Goal: Information Seeking & Learning: Understand process/instructions

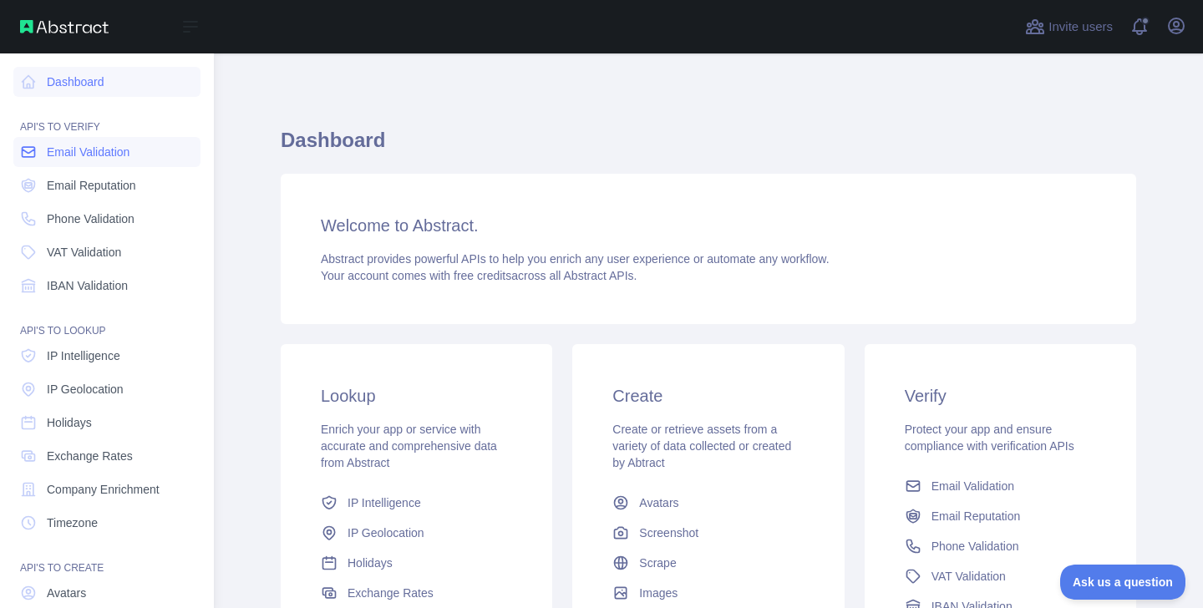
click at [87, 151] on span "Email Validation" at bounding box center [88, 152] width 83 height 17
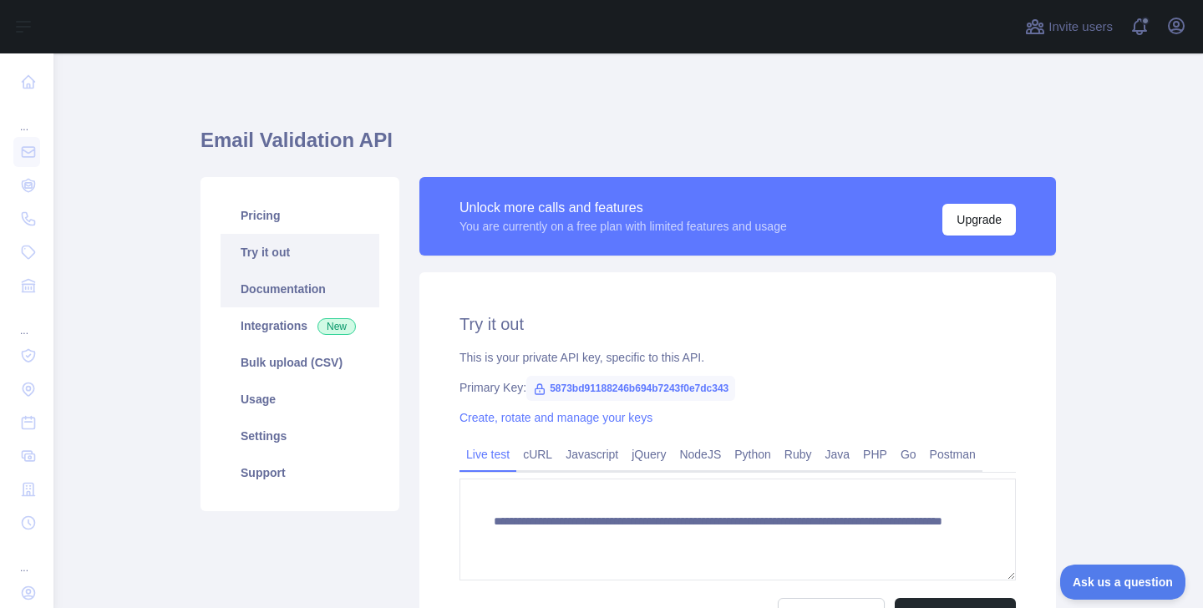
click at [301, 299] on link "Documentation" at bounding box center [300, 289] width 159 height 37
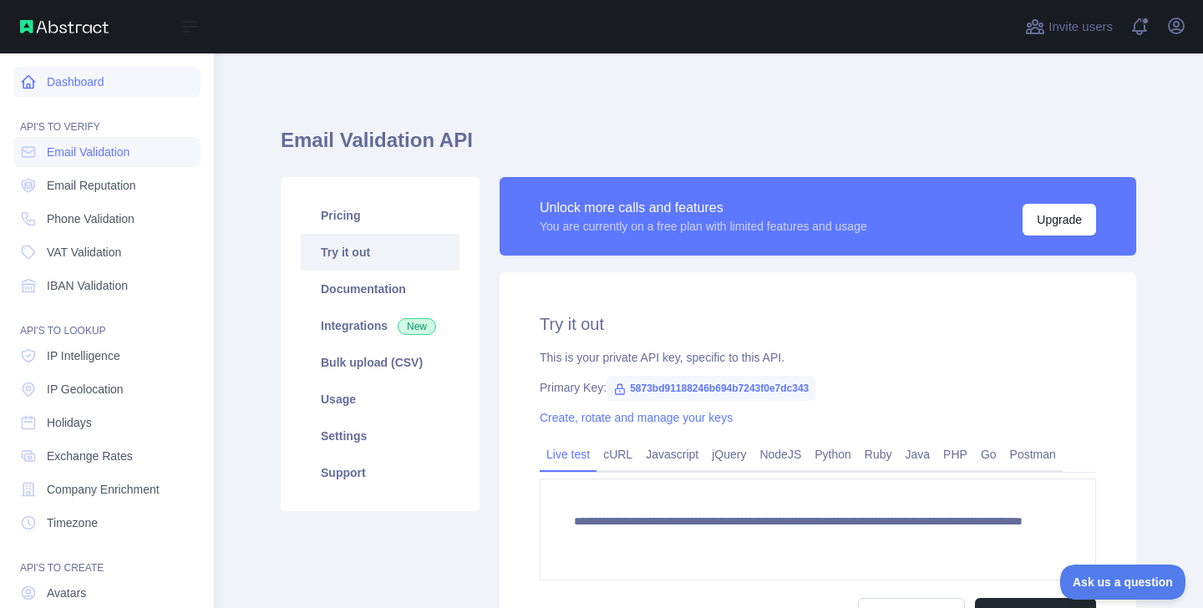
click at [94, 94] on link "Dashboard" at bounding box center [106, 82] width 187 height 30
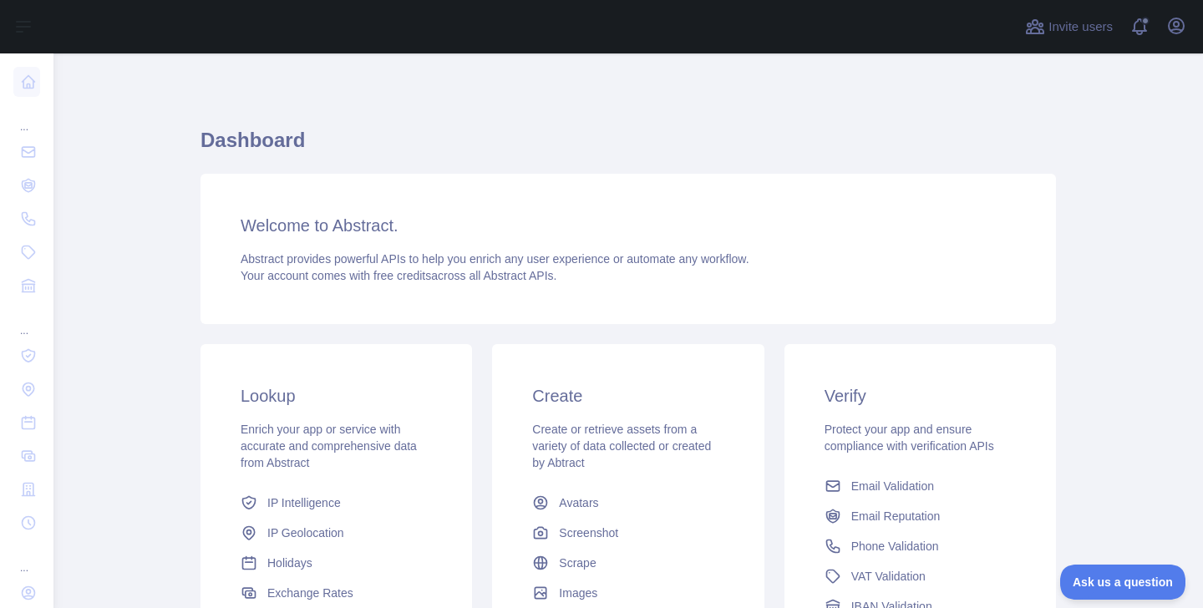
scroll to position [224, 0]
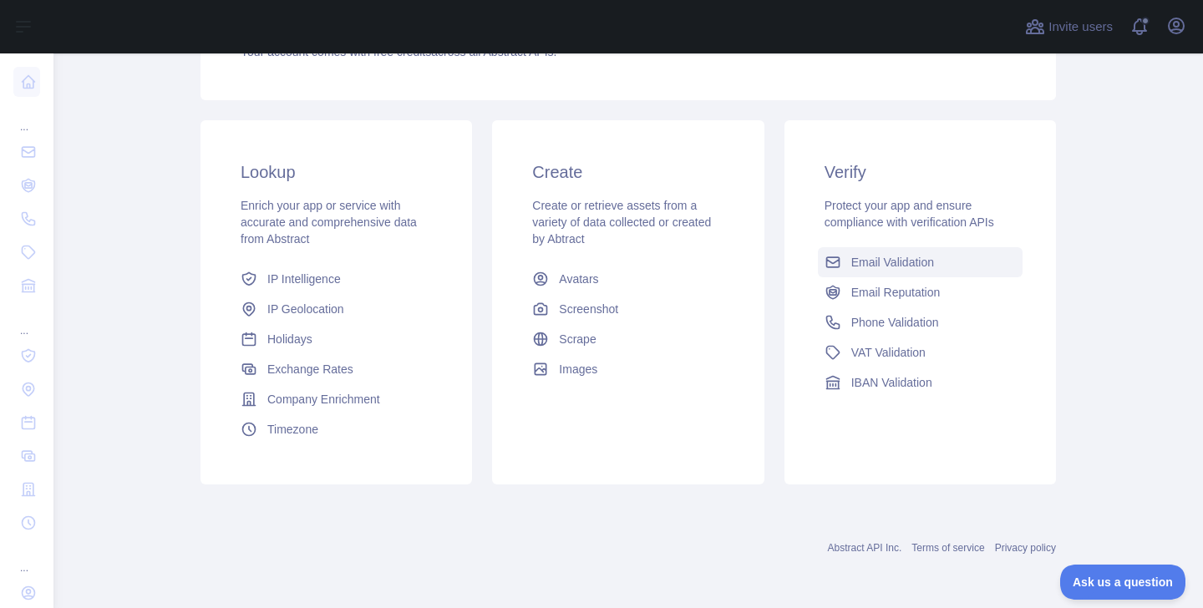
click at [912, 251] on link "Email Validation" at bounding box center [920, 262] width 205 height 30
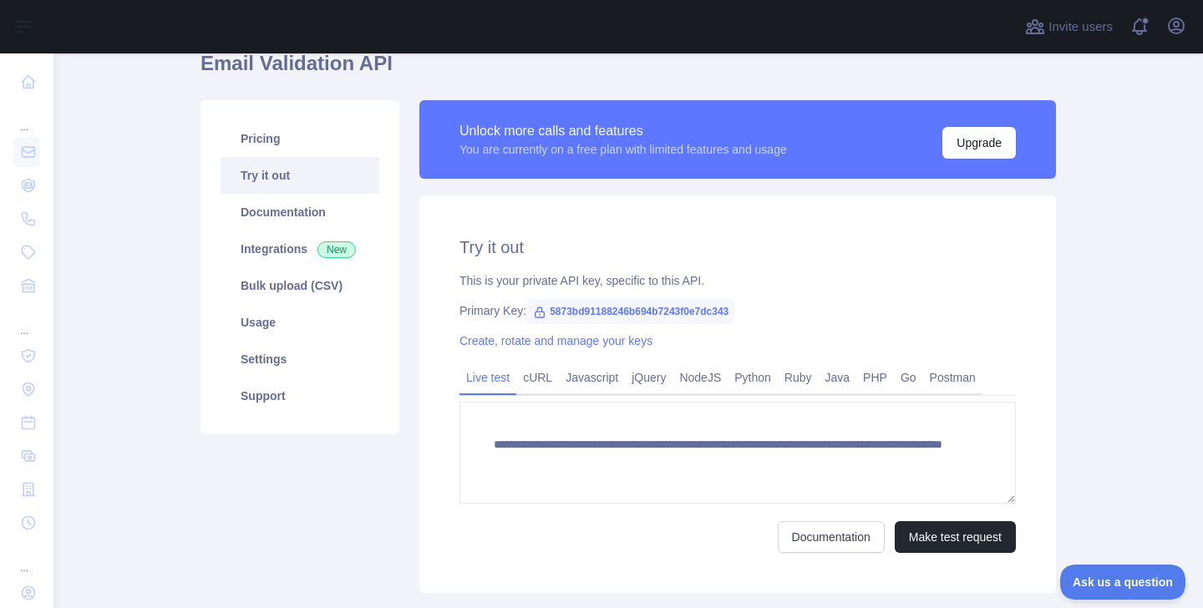
scroll to position [56, 0]
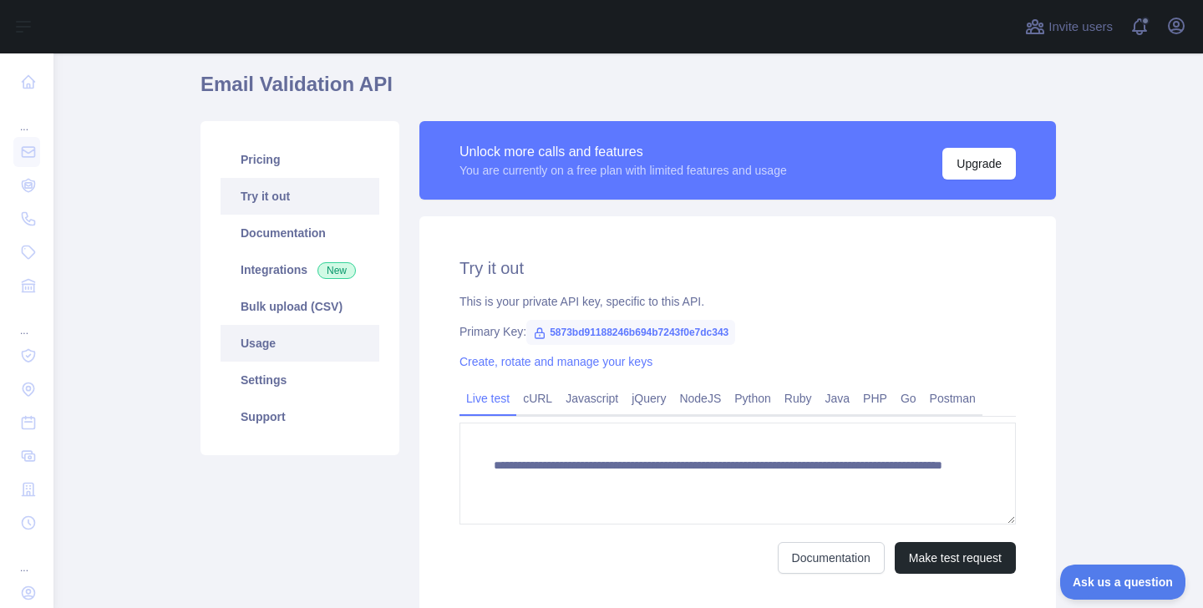
click at [306, 336] on link "Usage" at bounding box center [300, 343] width 159 height 37
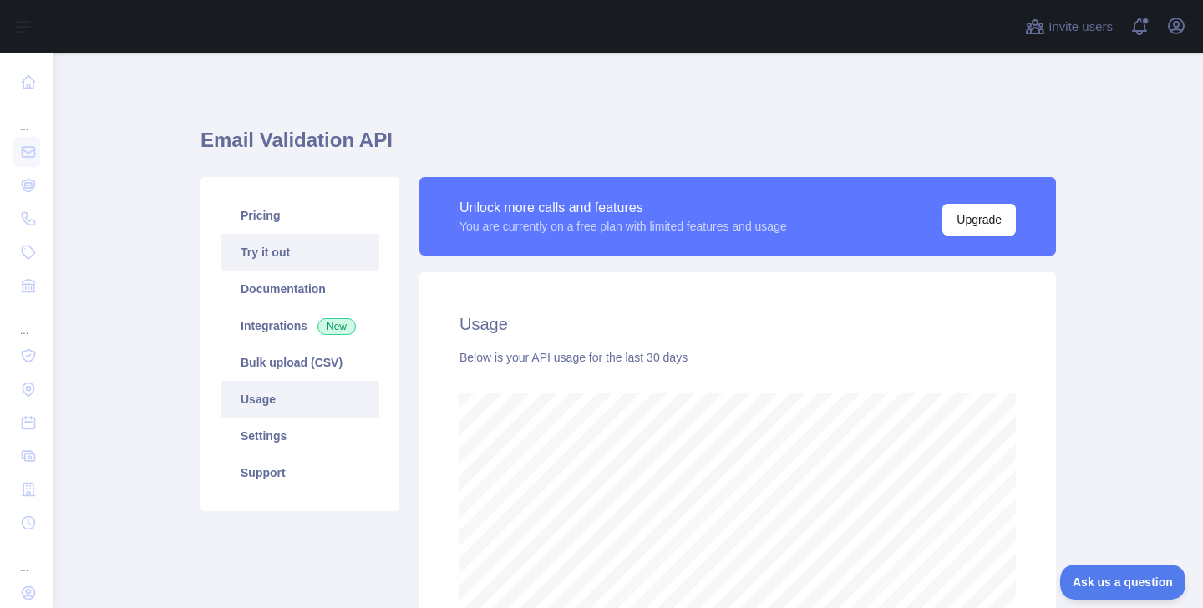
click at [308, 253] on link "Try it out" at bounding box center [300, 252] width 159 height 37
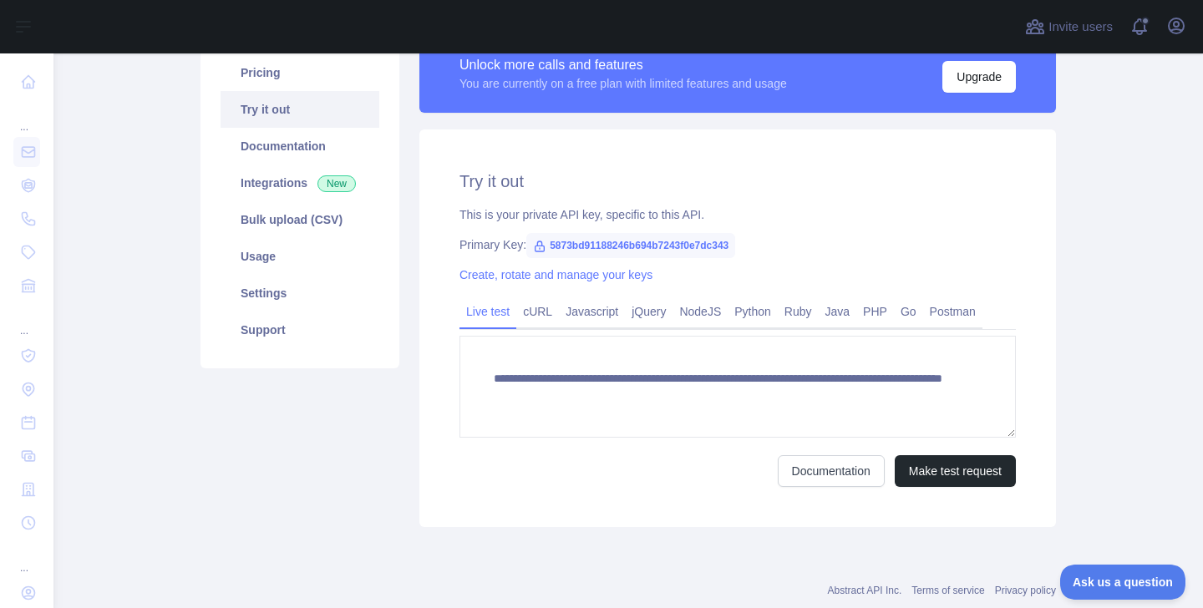
scroll to position [149, 0]
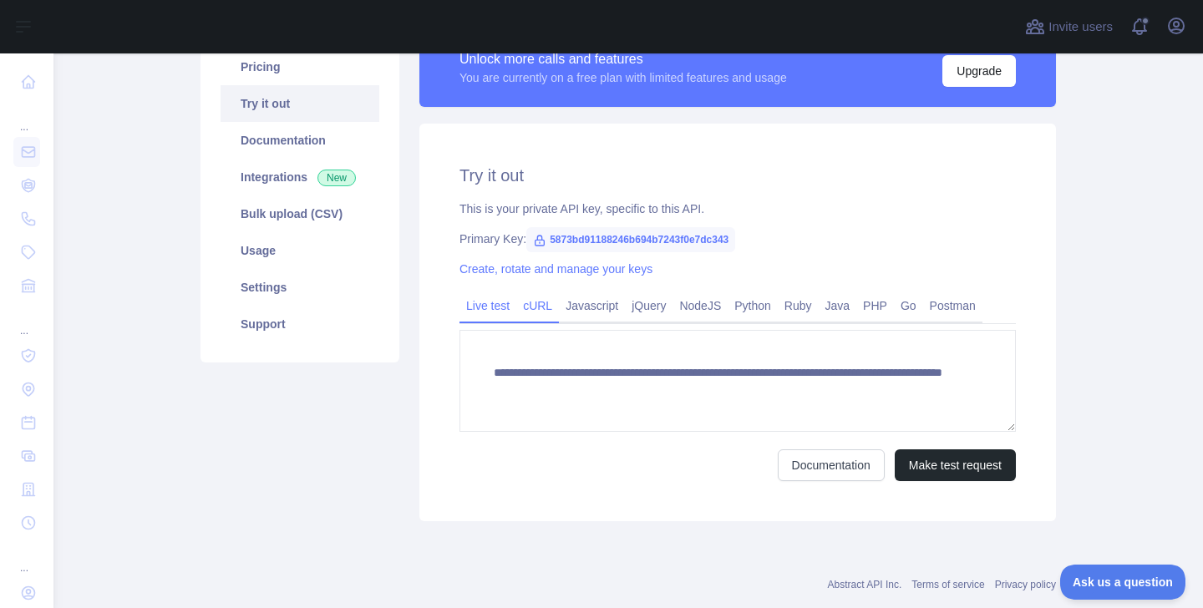
click at [545, 302] on link "cURL" at bounding box center [537, 305] width 43 height 27
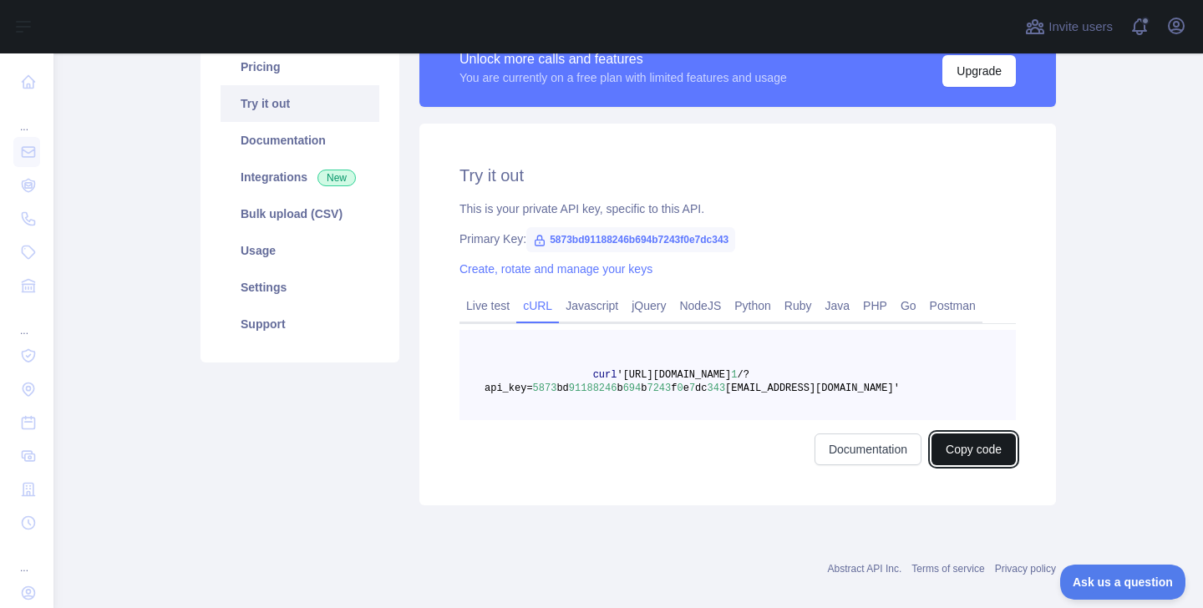
click at [990, 455] on button "Copy code" at bounding box center [974, 450] width 84 height 32
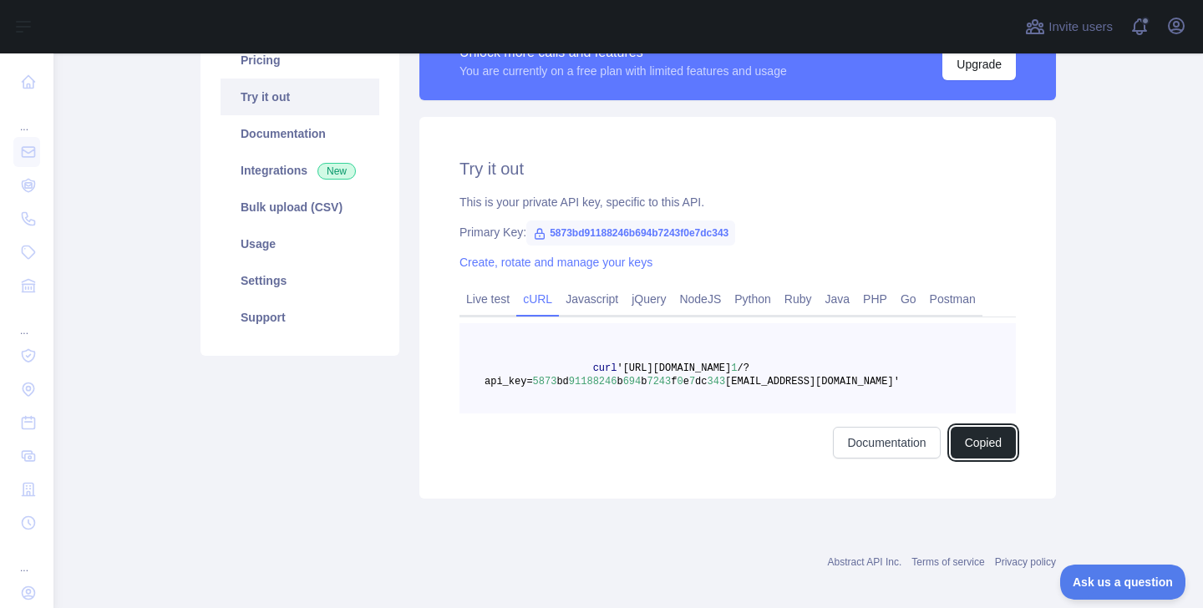
scroll to position [170, 0]
